Goal: Information Seeking & Learning: Learn about a topic

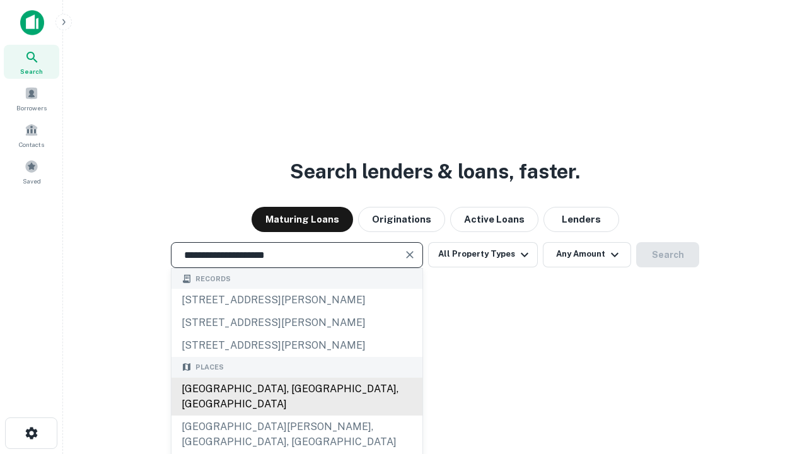
click at [296, 416] on div "Santa Monica, CA, USA" at bounding box center [297, 397] width 251 height 38
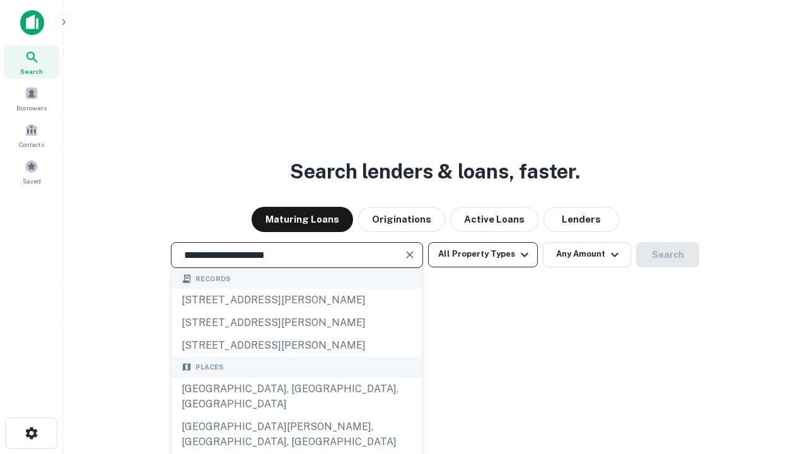
click at [483, 254] on button "All Property Types" at bounding box center [483, 254] width 110 height 25
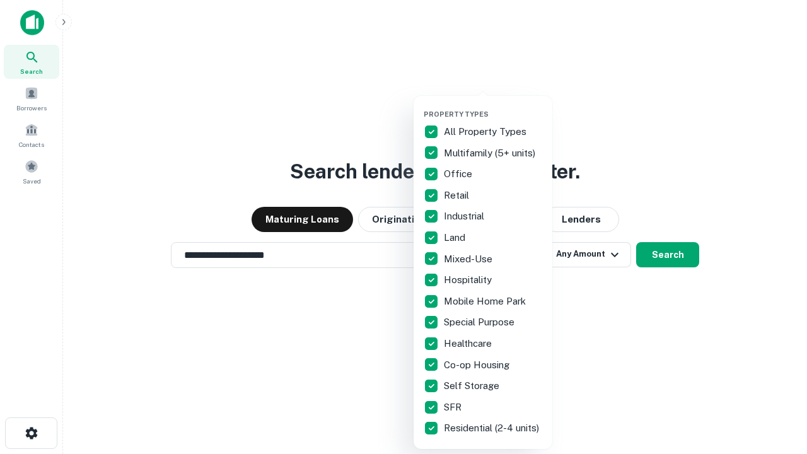
type input "**********"
click at [493, 106] on button "button" at bounding box center [493, 106] width 139 height 1
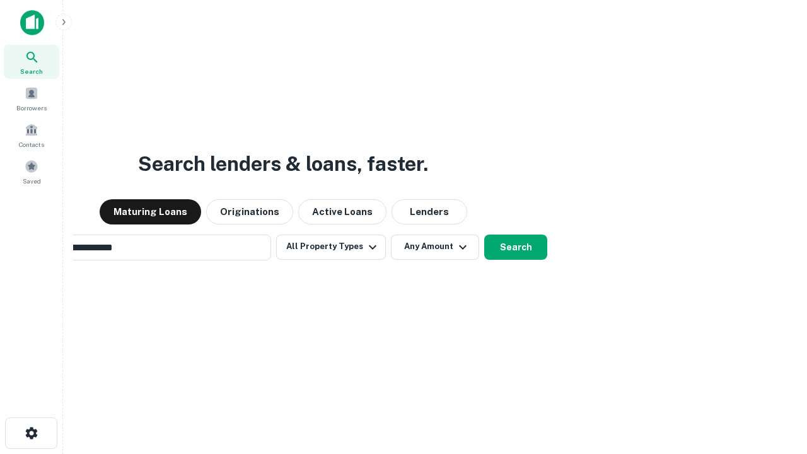
scroll to position [20, 0]
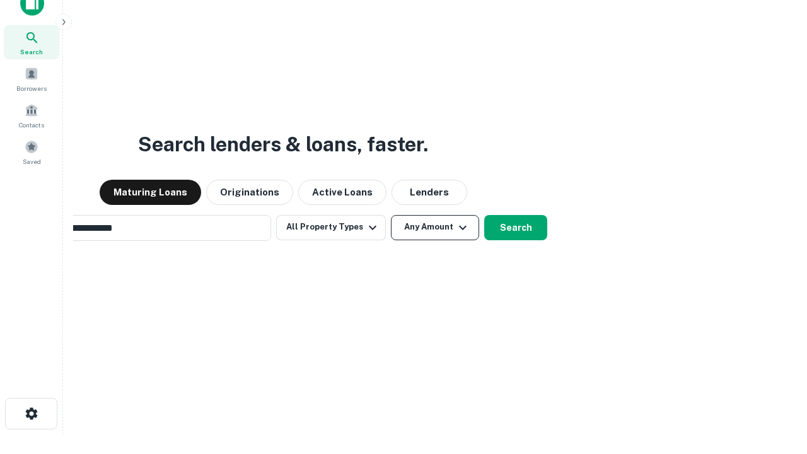
click at [391, 215] on button "Any Amount" at bounding box center [435, 227] width 88 height 25
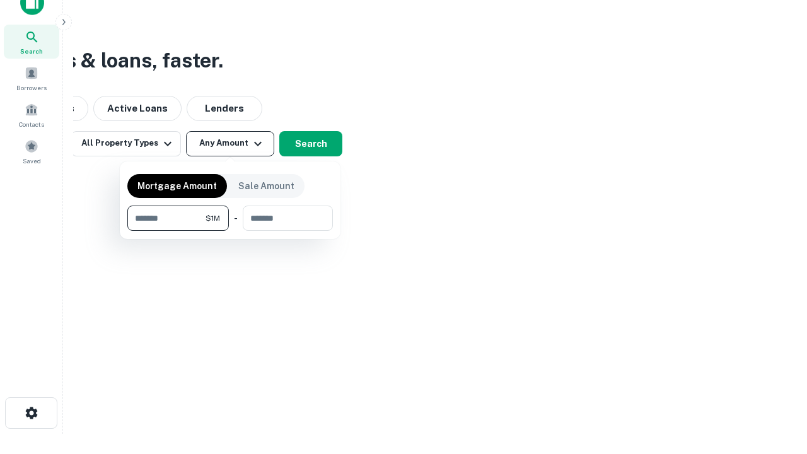
type input "*******"
click at [230, 231] on button "button" at bounding box center [230, 231] width 206 height 1
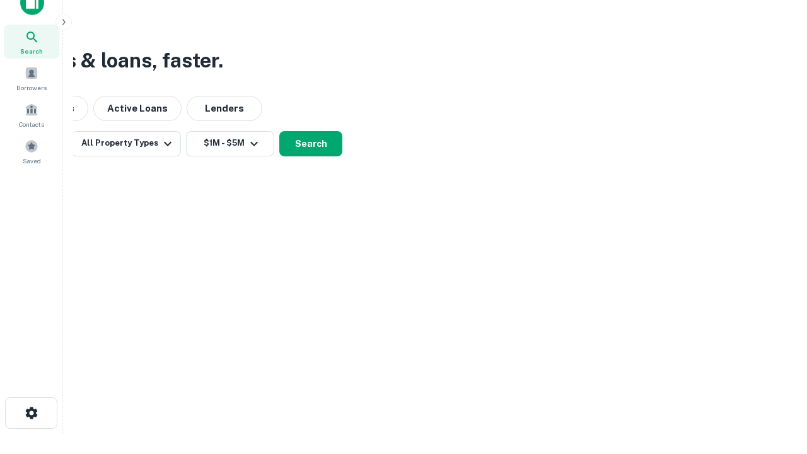
scroll to position [8, 233]
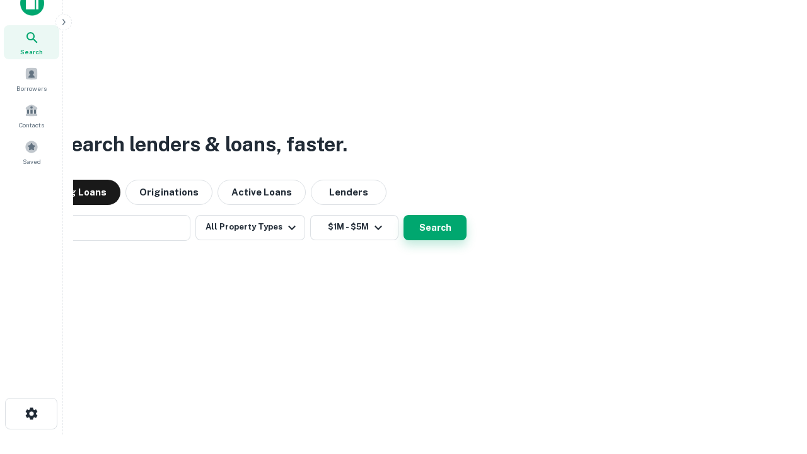
click at [404, 215] on button "Search" at bounding box center [435, 227] width 63 height 25
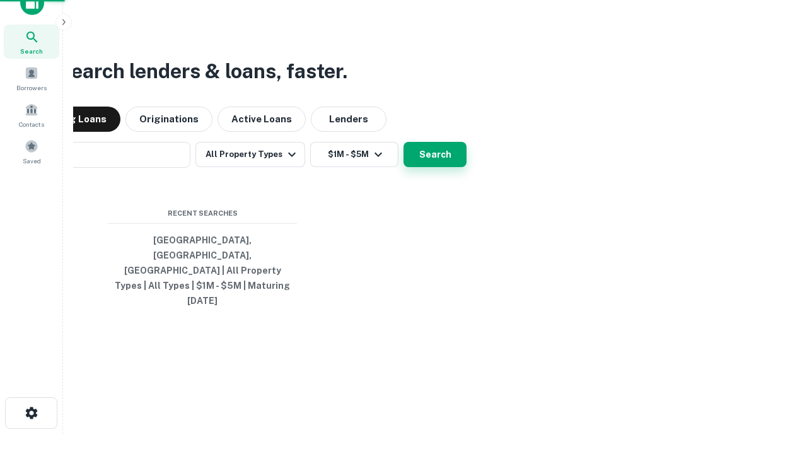
scroll to position [33, 357]
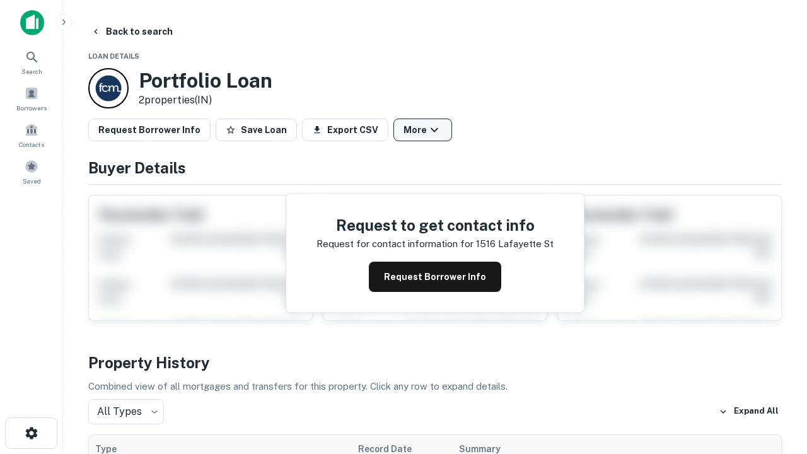
click at [423, 130] on button "More" at bounding box center [423, 130] width 59 height 23
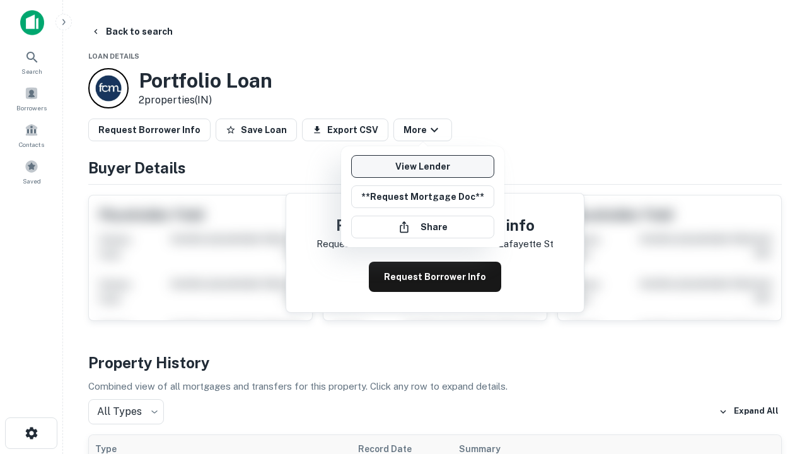
click at [423, 167] on link "View Lender" at bounding box center [422, 166] width 143 height 23
